Goal: Information Seeking & Learning: Learn about a topic

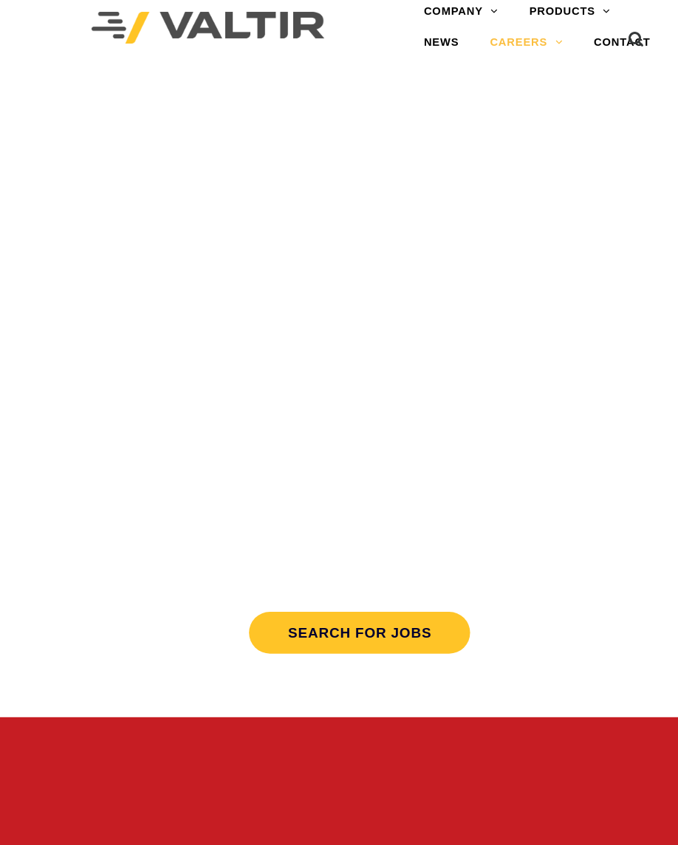
scroll to position [7, 0]
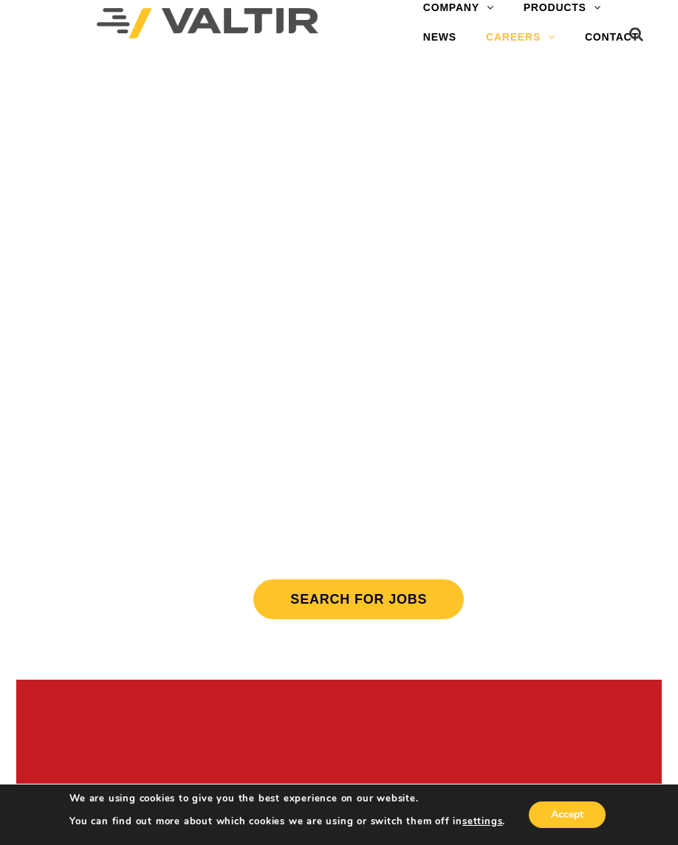
click at [373, 594] on link "Search for jobs" at bounding box center [358, 600] width 210 height 40
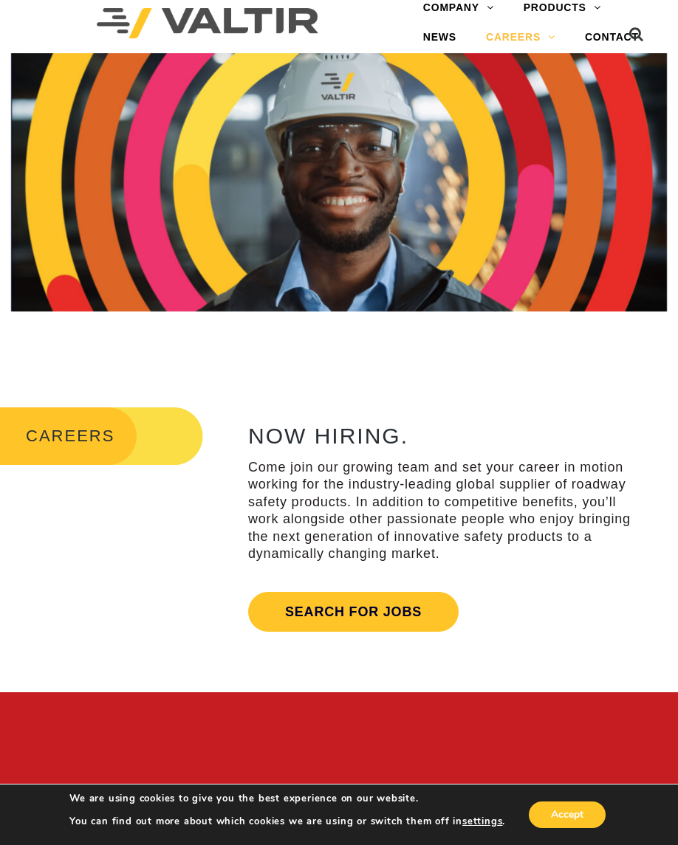
click at [362, 592] on link "Search for jobs" at bounding box center [353, 612] width 210 height 40
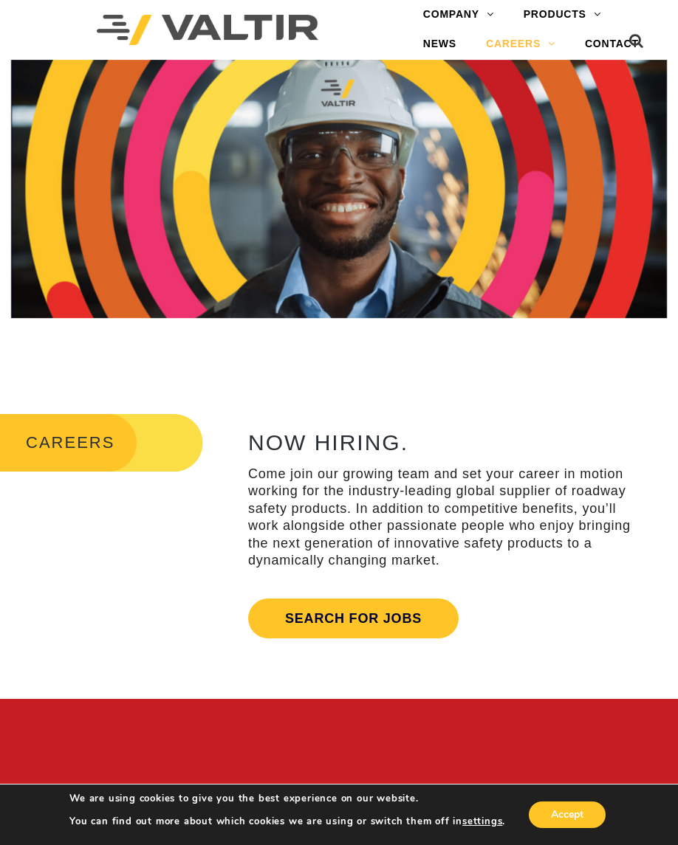
click at [490, 46] on link "ABOUT VALTIR" at bounding box center [500, 45] width 185 height 30
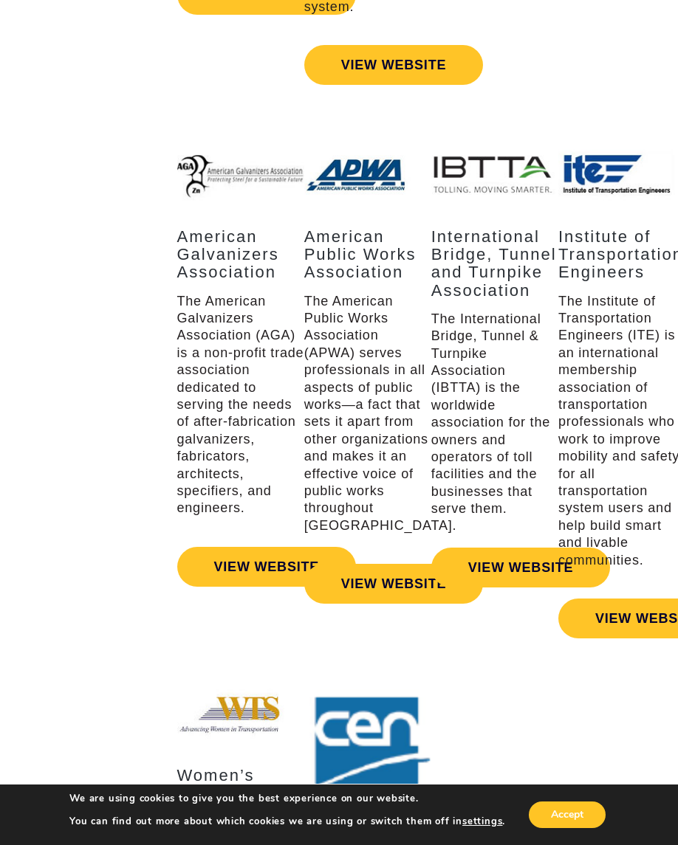
scroll to position [2429, 0]
